Goal: Entertainment & Leisure: Browse casually

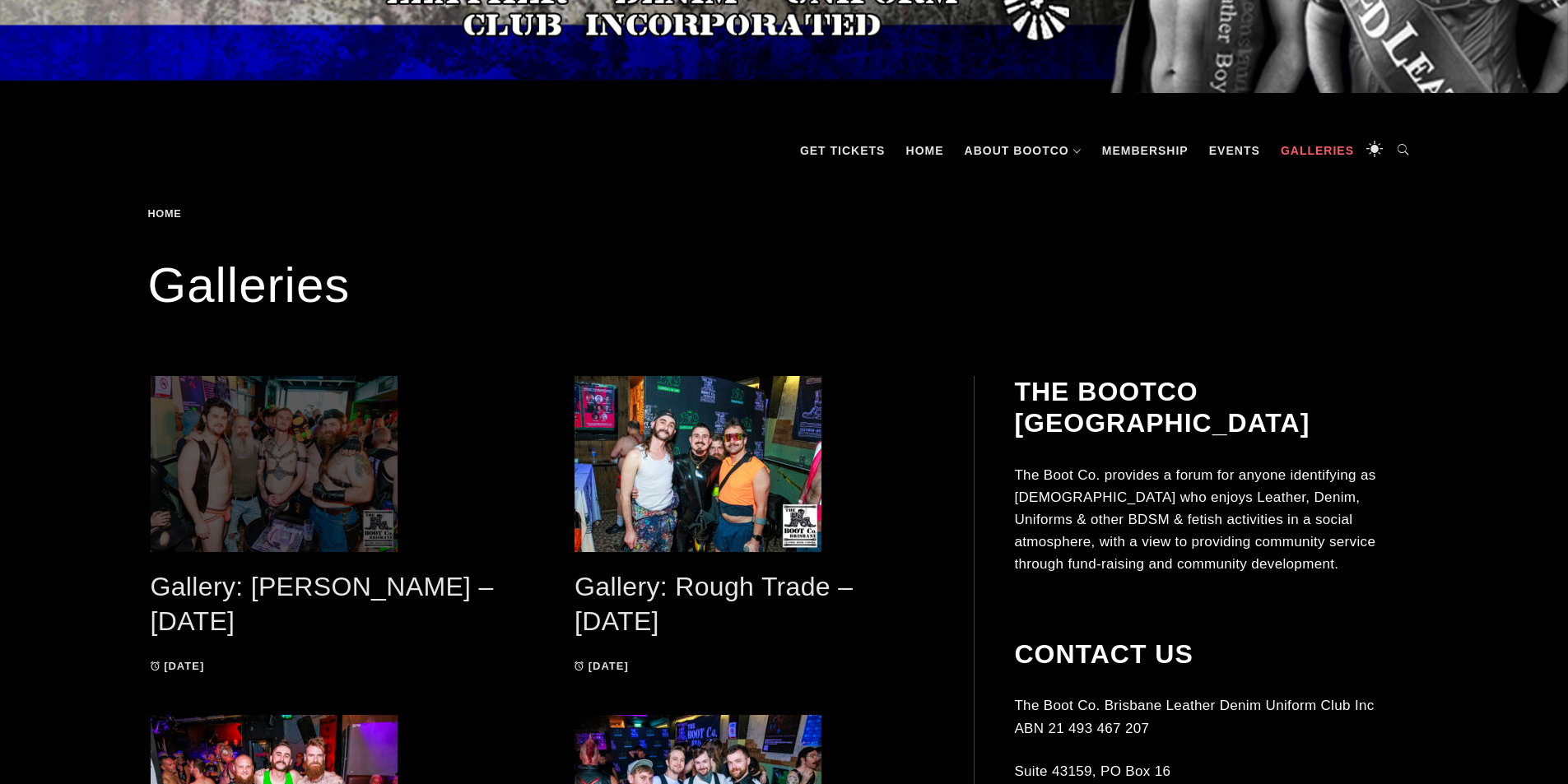
scroll to position [247, 0]
click at [313, 463] on span at bounding box center [330, 463] width 359 height 176
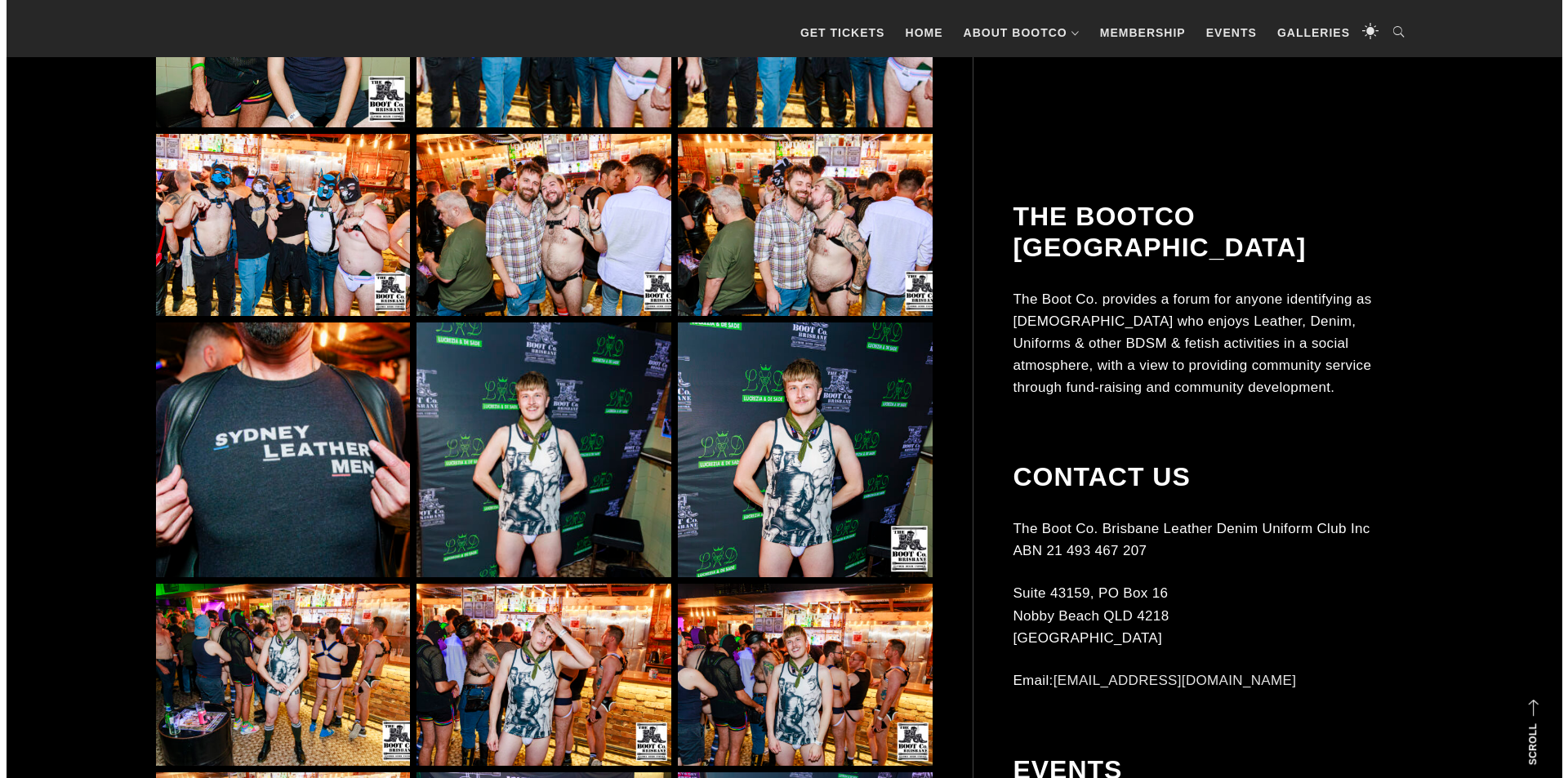
scroll to position [7921, 0]
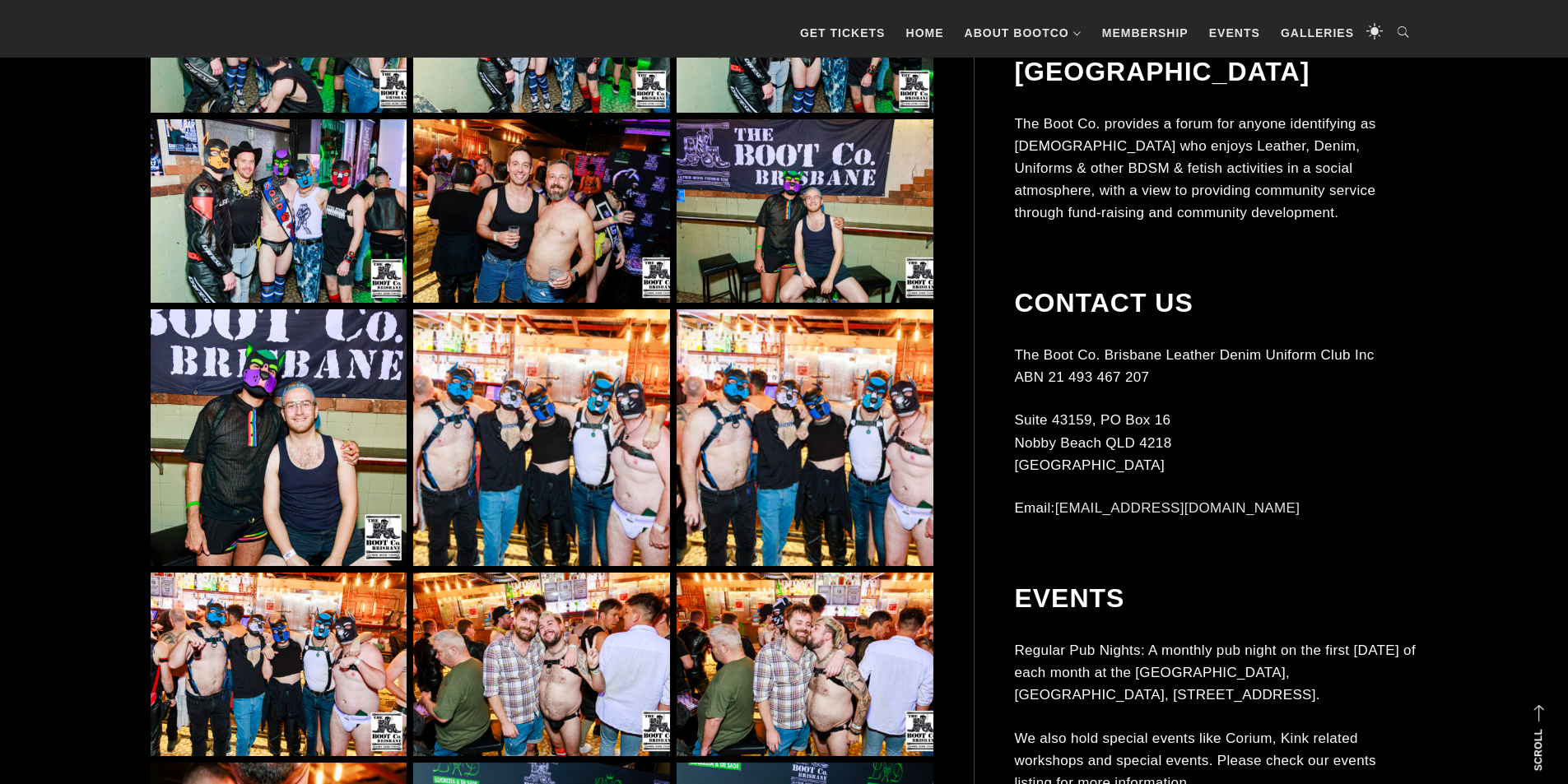
click at [457, 417] on img at bounding box center [540, 437] width 256 height 256
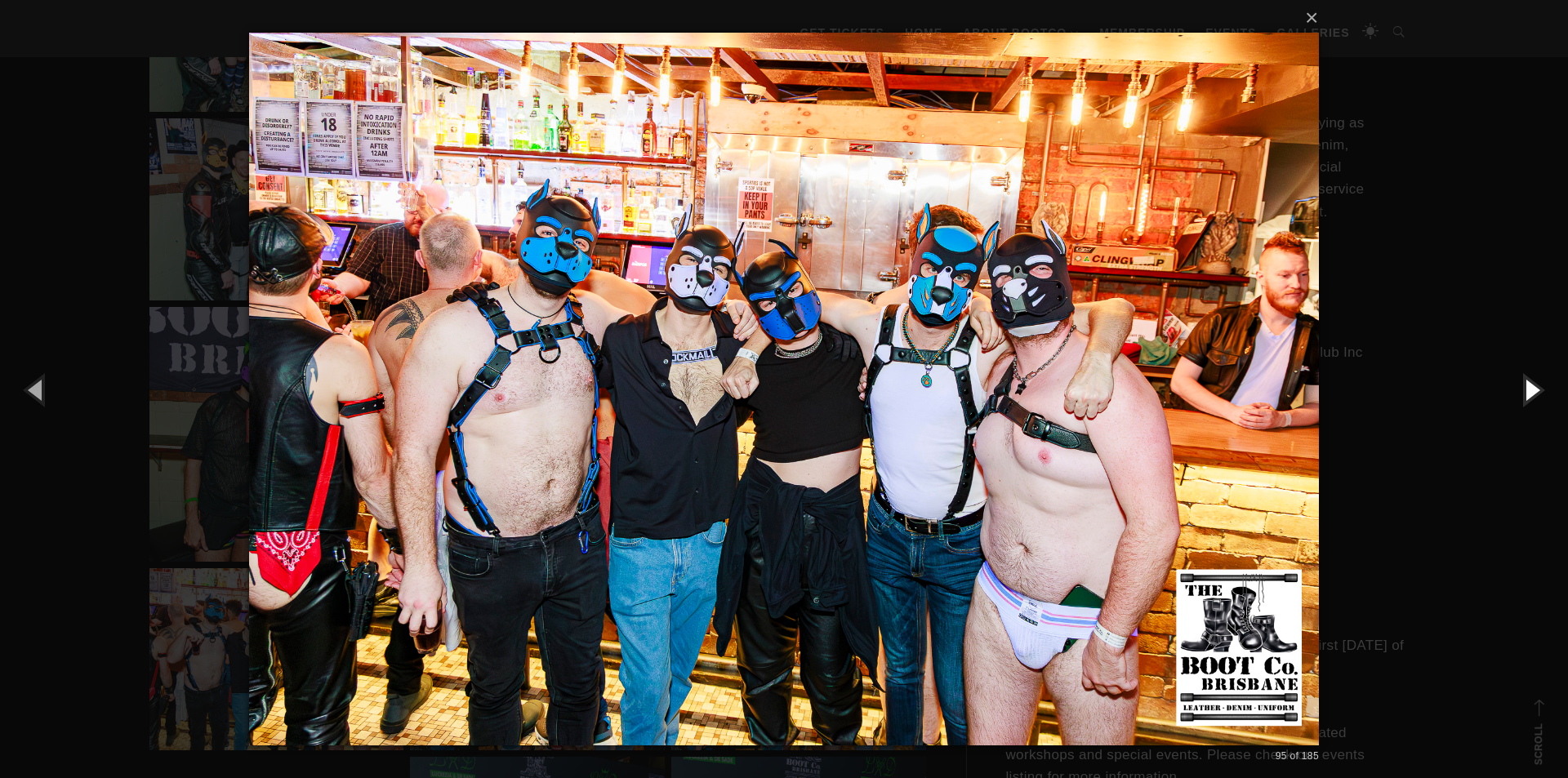
click at [1523, 403] on button "button" at bounding box center [1530, 389] width 73 height 90
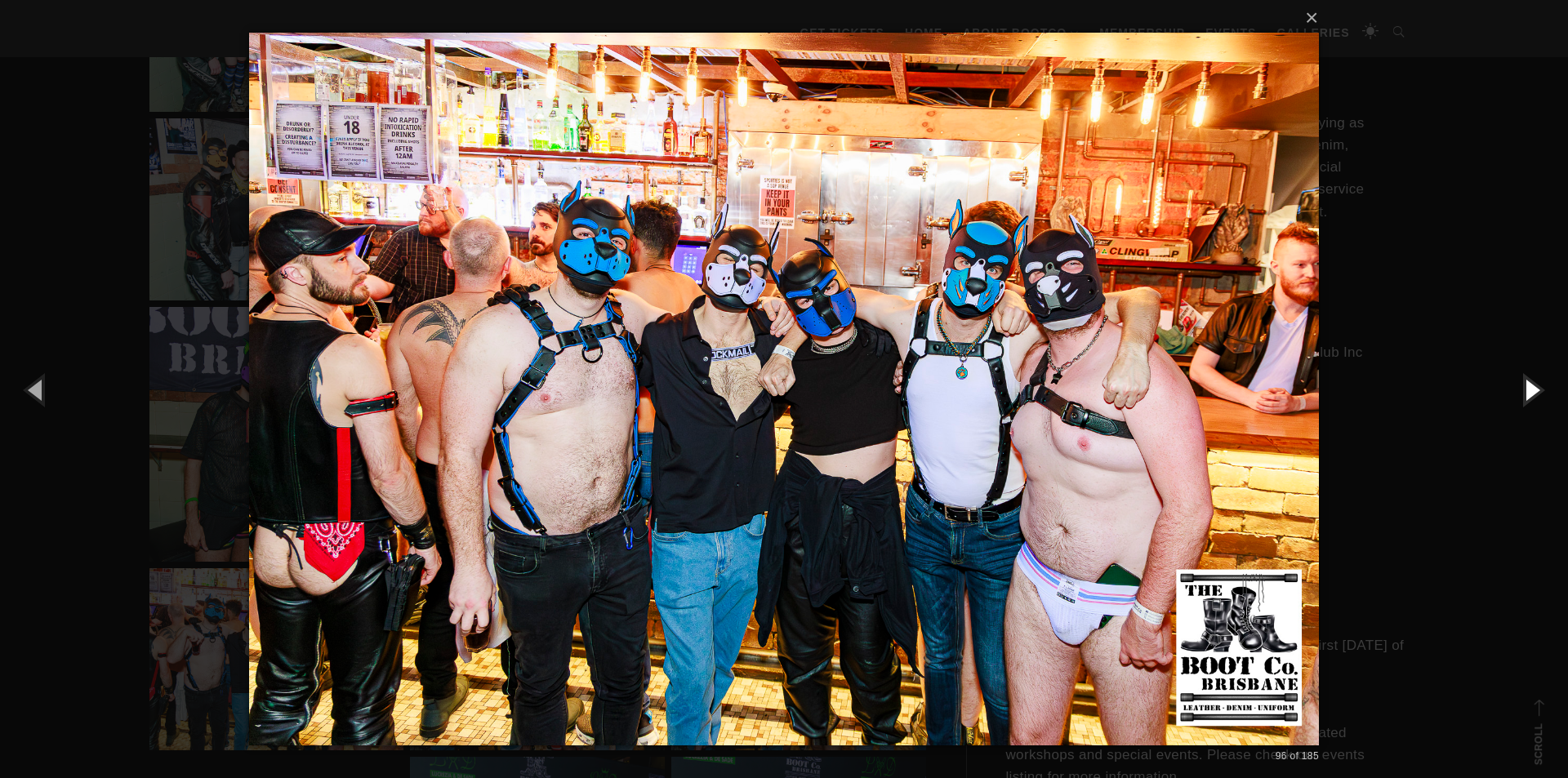
click at [1523, 403] on button "button" at bounding box center [1530, 389] width 73 height 90
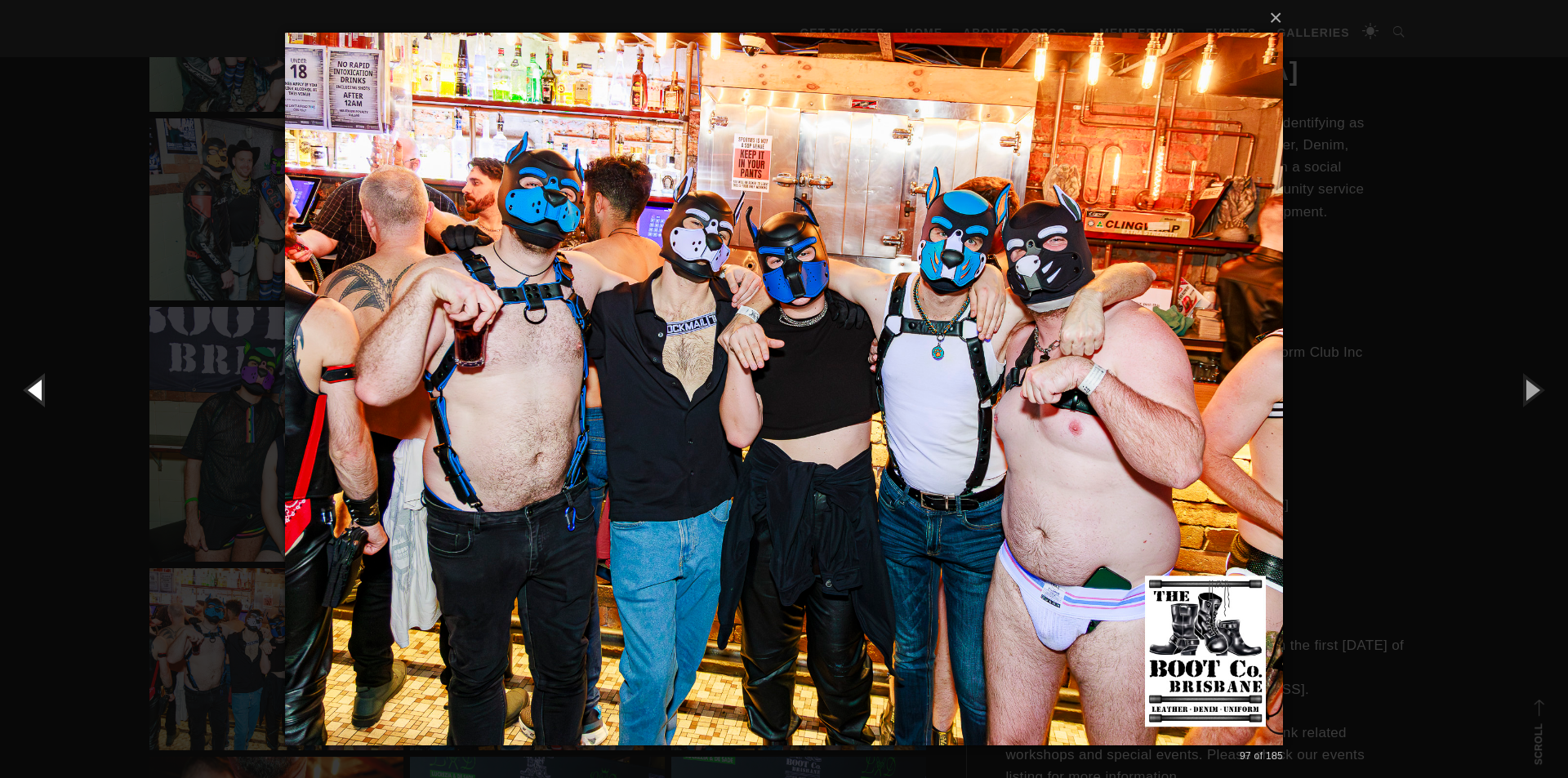
click at [11, 387] on button "button" at bounding box center [36, 389] width 73 height 90
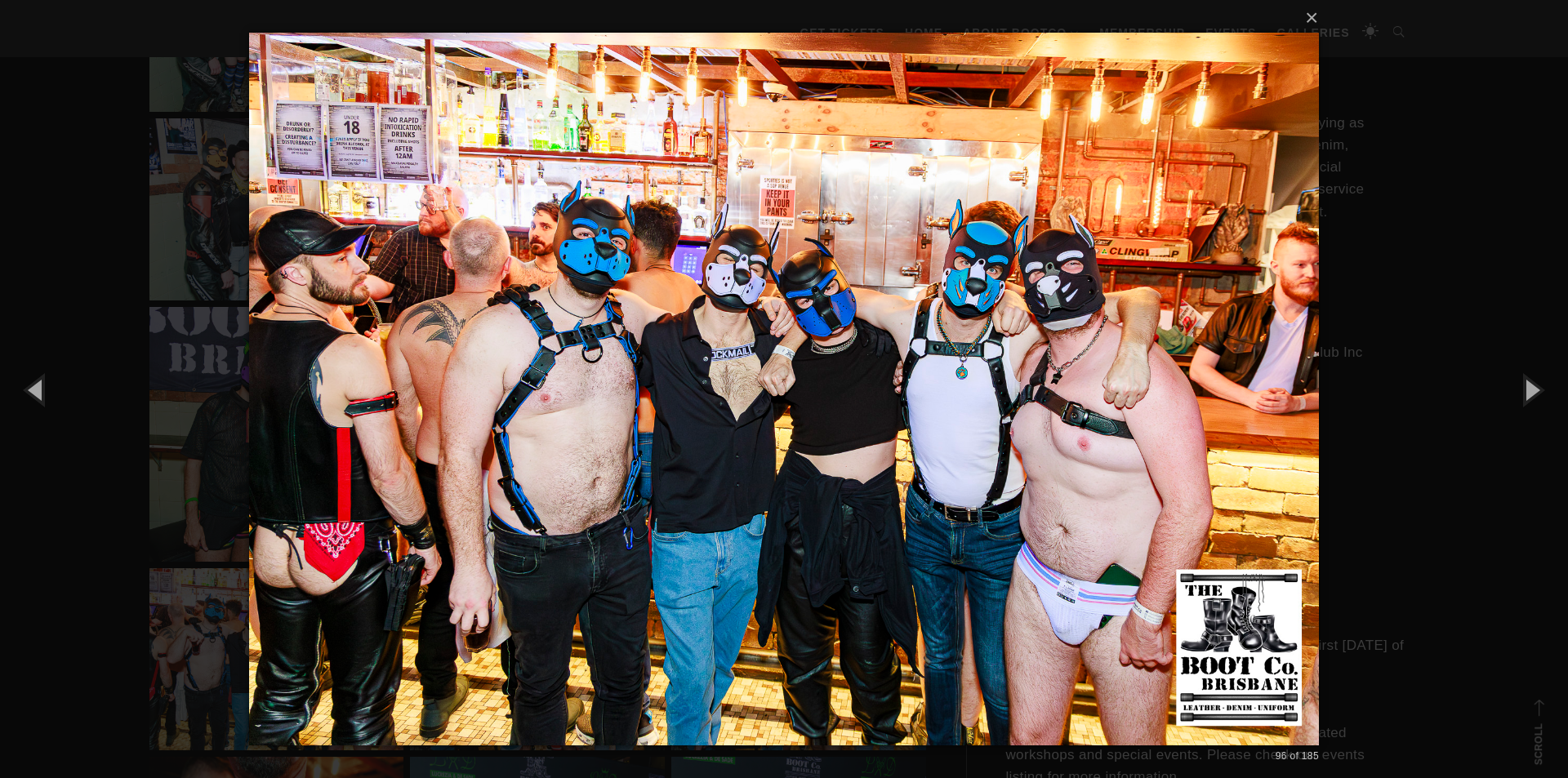
click at [565, 414] on img at bounding box center [783, 389] width 1070 height 778
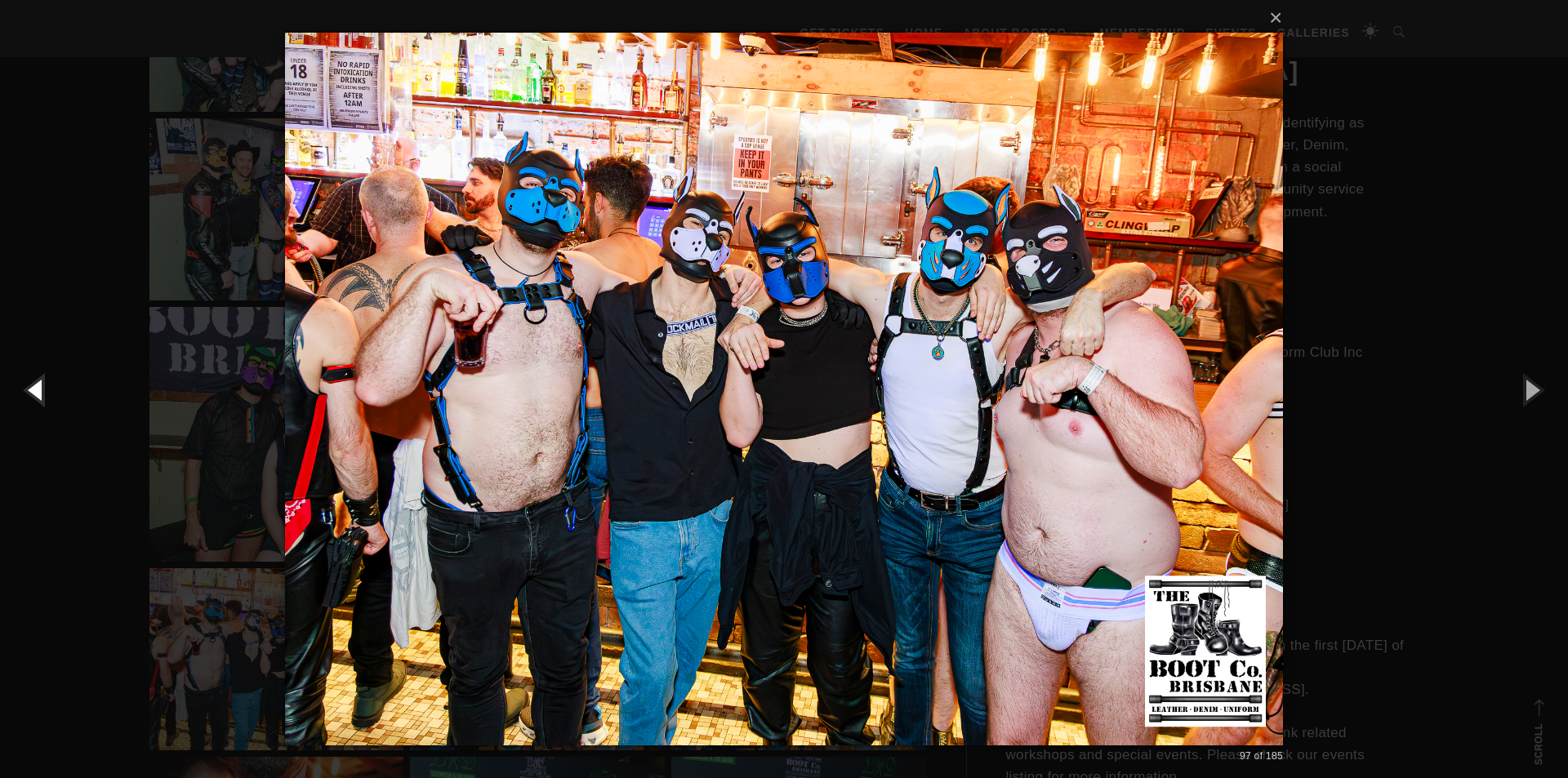
click at [38, 391] on button "button" at bounding box center [36, 389] width 73 height 90
